Goal: Task Accomplishment & Management: Manage account settings

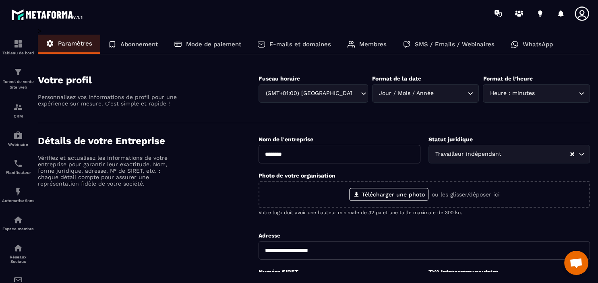
scroll to position [300, 0]
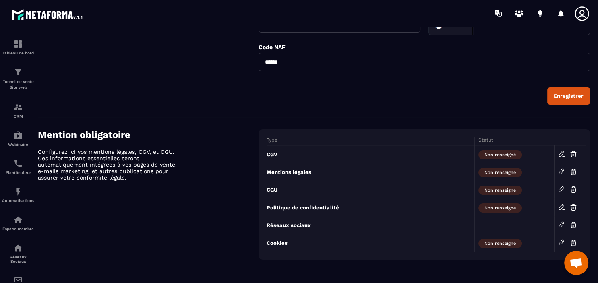
click at [209, 241] on div "Mention obligatoire Configurez ici vos mentions légales, CGV, et CGU. Ces infor…" at bounding box center [148, 194] width 221 height 130
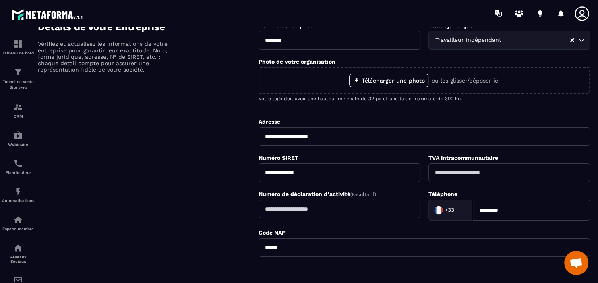
scroll to position [0, 0]
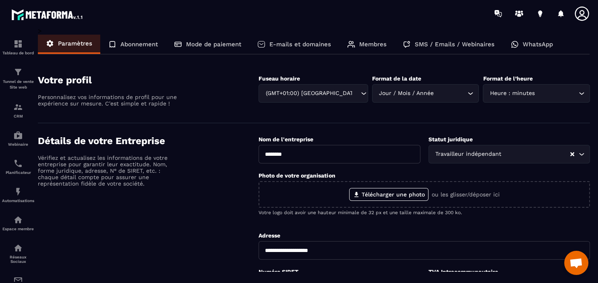
click at [137, 43] on p "Abonnement" at bounding box center [138, 44] width 37 height 7
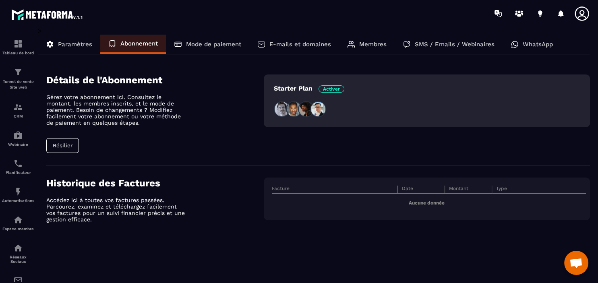
click at [83, 43] on p "Paramètres" at bounding box center [75, 44] width 34 height 7
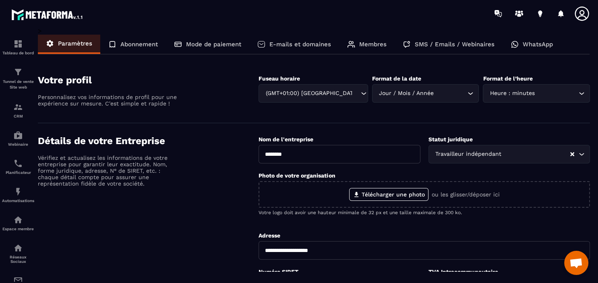
click at [325, 43] on p "E-mails et domaines" at bounding box center [300, 44] width 62 height 7
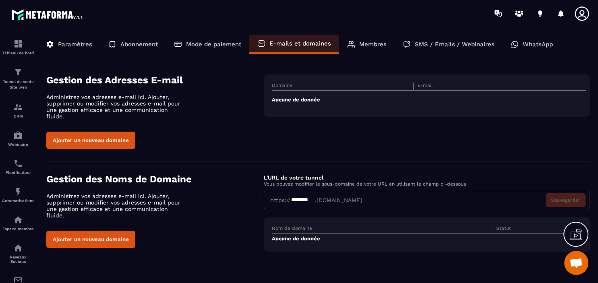
click at [374, 44] on p "Membres" at bounding box center [372, 44] width 27 height 7
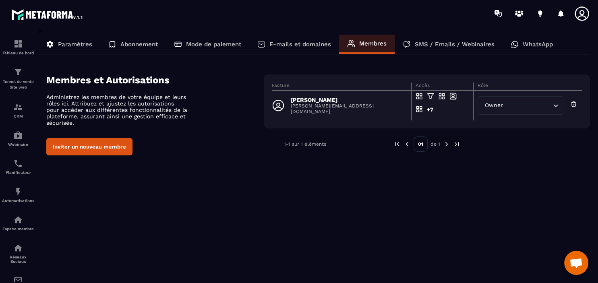
click at [446, 45] on p "SMS / Emails / Webinaires" at bounding box center [455, 44] width 80 height 7
